Goal: Task Accomplishment & Management: Manage account settings

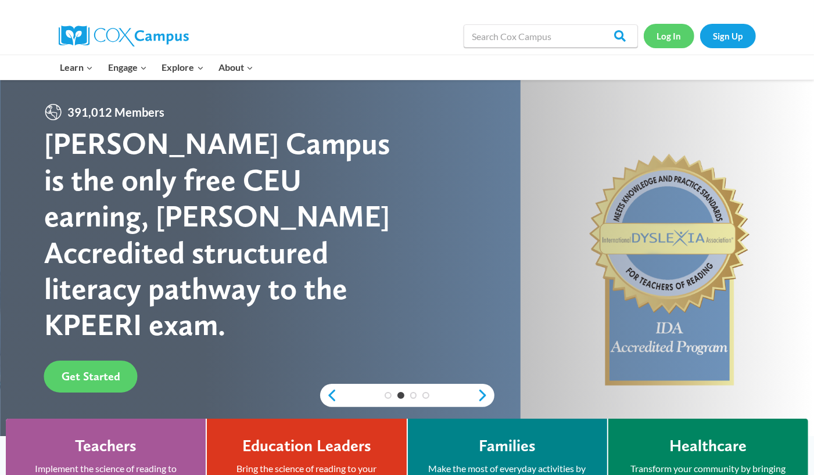
click at [661, 38] on link "Log In" at bounding box center [669, 36] width 51 height 24
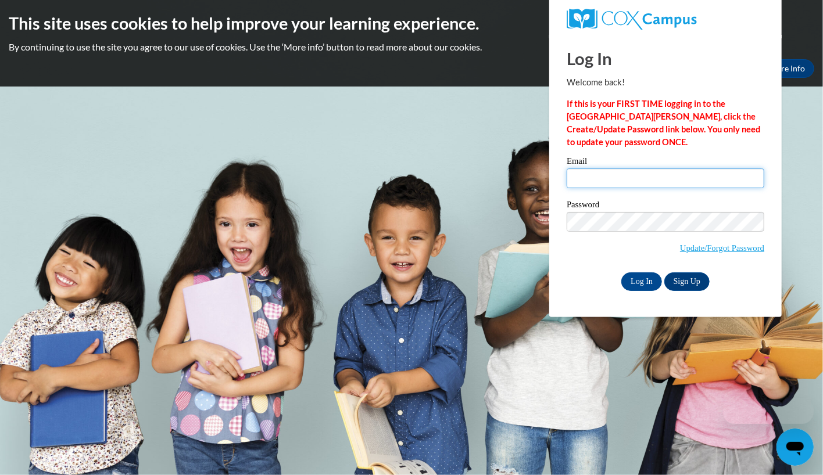
click at [630, 175] on input "Email" at bounding box center [665, 178] width 198 height 20
type input "[EMAIL_ADDRESS][DOMAIN_NAME]"
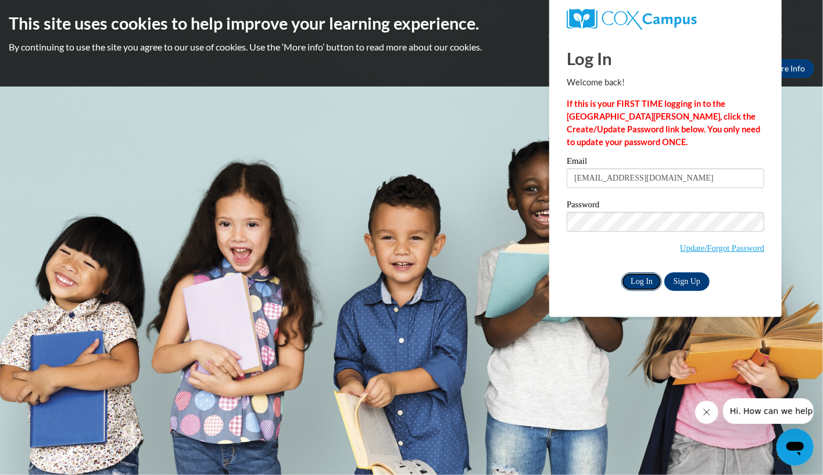
click at [634, 277] on input "Log In" at bounding box center [641, 281] width 41 height 19
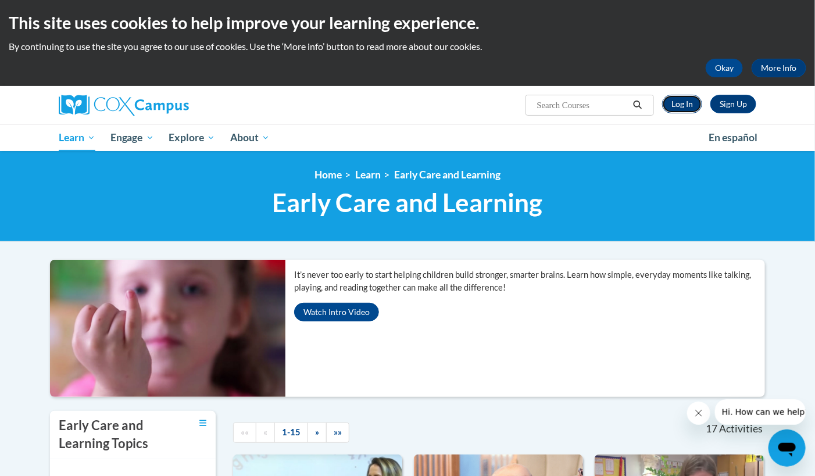
click at [688, 97] on link "Log In" at bounding box center [682, 104] width 40 height 19
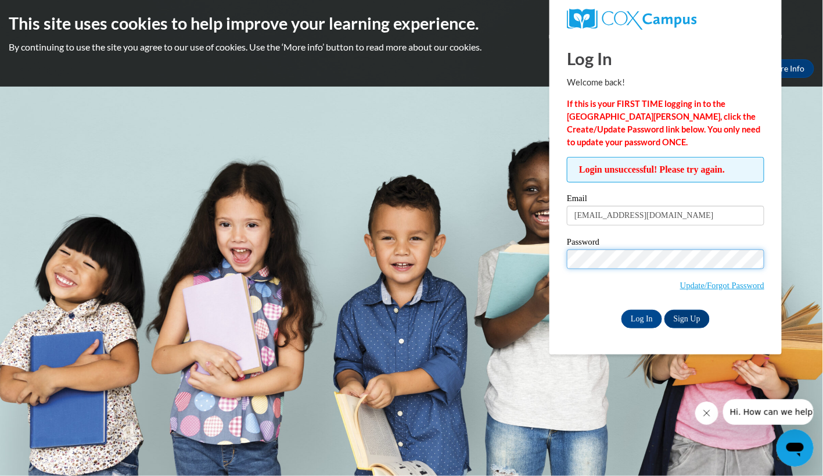
click at [622, 310] on input "Log In" at bounding box center [642, 319] width 41 height 19
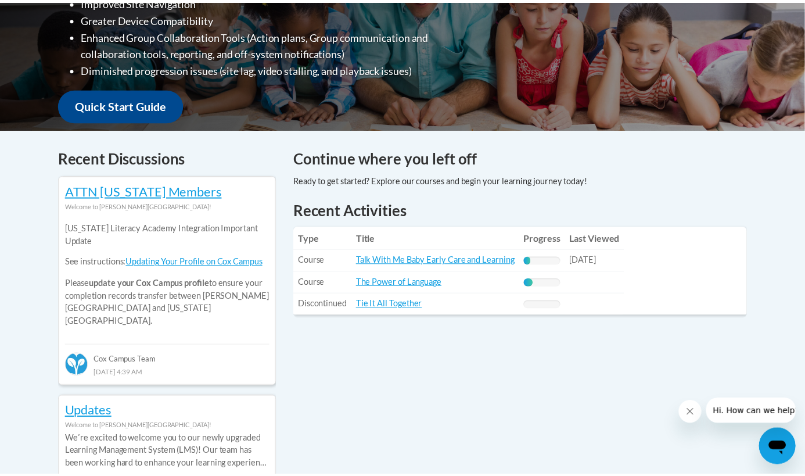
scroll to position [365, 0]
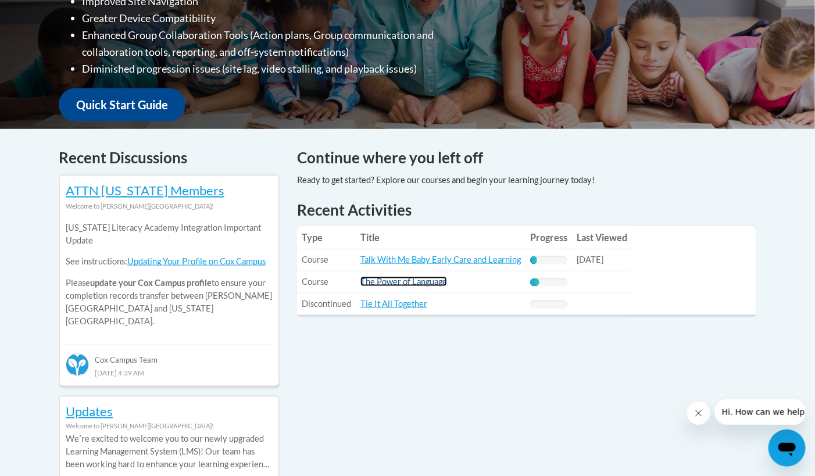
click at [429, 278] on link "The Power of Language" at bounding box center [403, 282] width 87 height 10
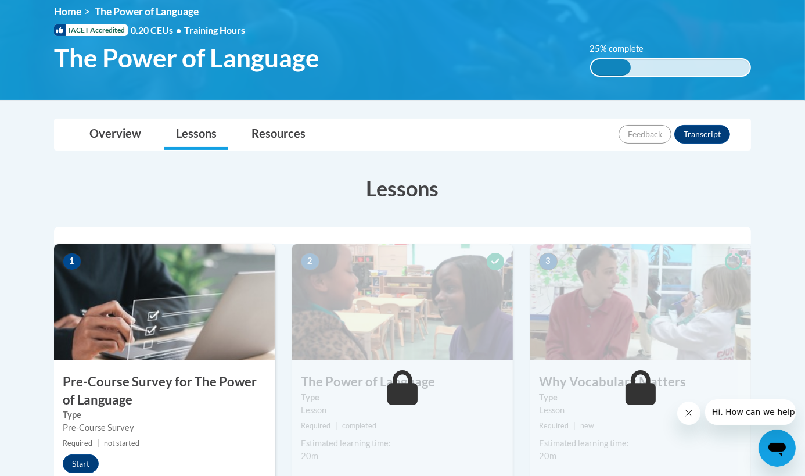
scroll to position [156, 0]
